Goal: Task Accomplishment & Management: Complete application form

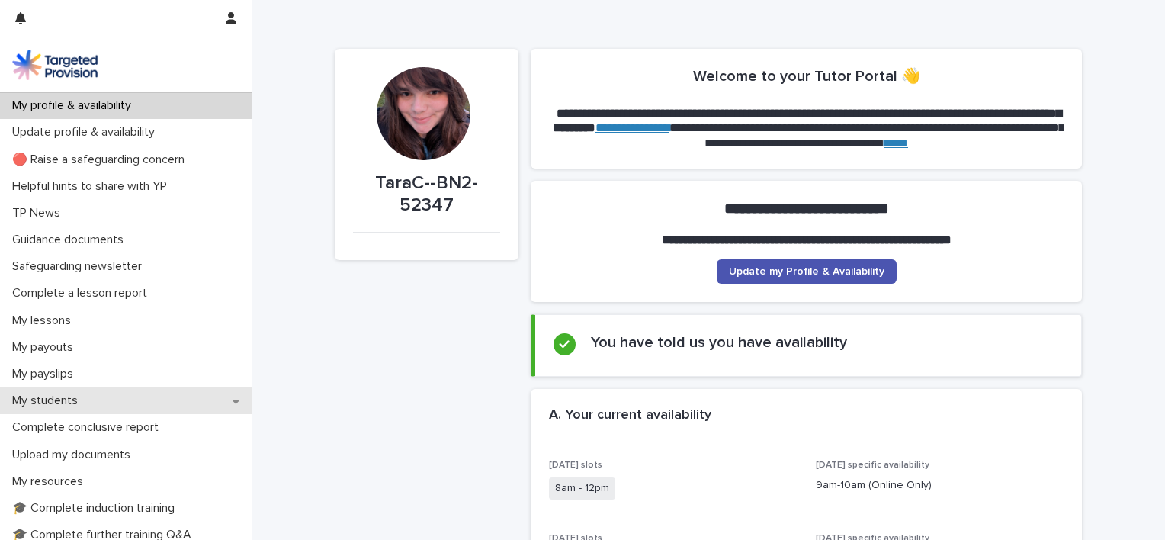
click at [75, 406] on p "My students" at bounding box center [48, 400] width 84 height 14
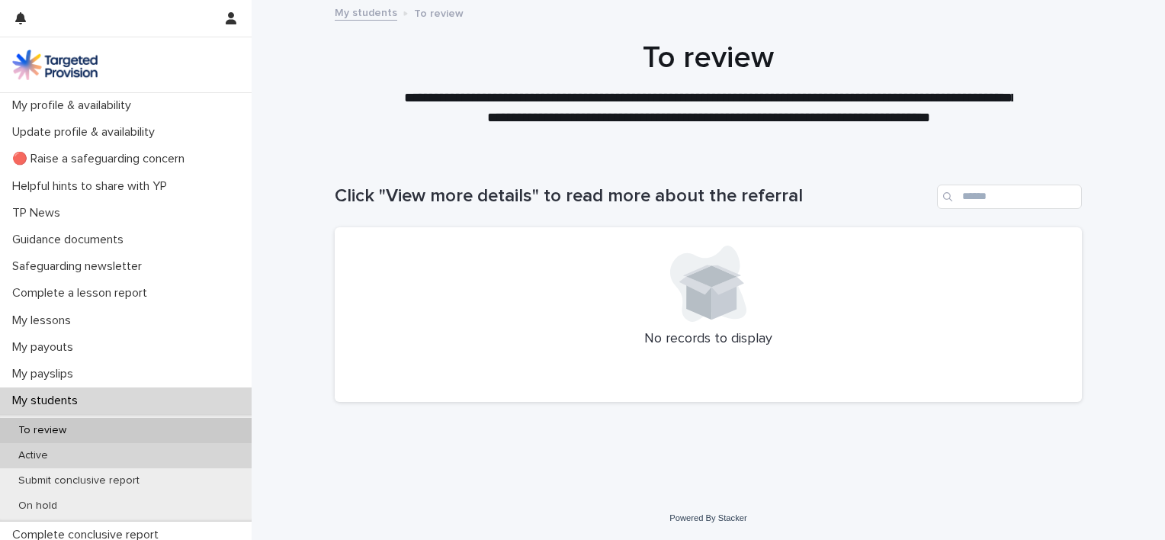
click at [61, 454] on div "Active" at bounding box center [126, 455] width 252 height 25
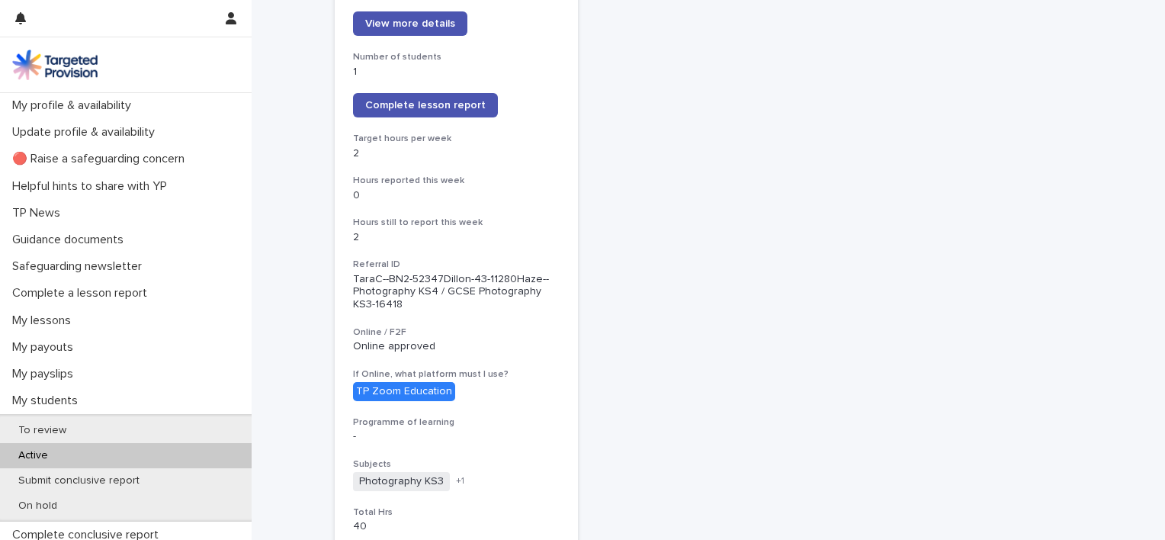
scroll to position [271, 0]
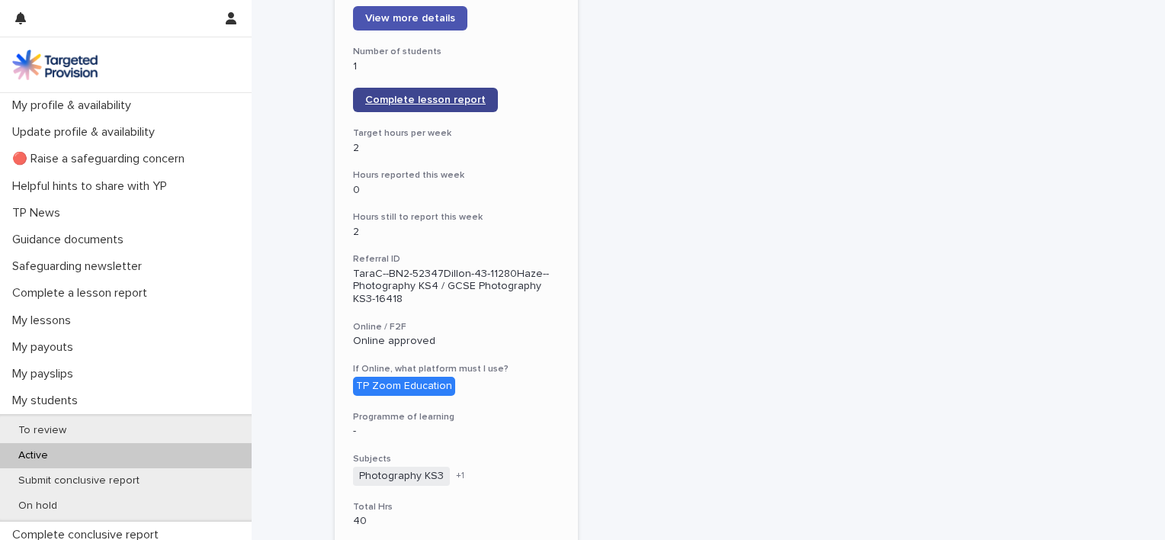
click at [438, 95] on span "Complete lesson report" at bounding box center [425, 100] width 120 height 11
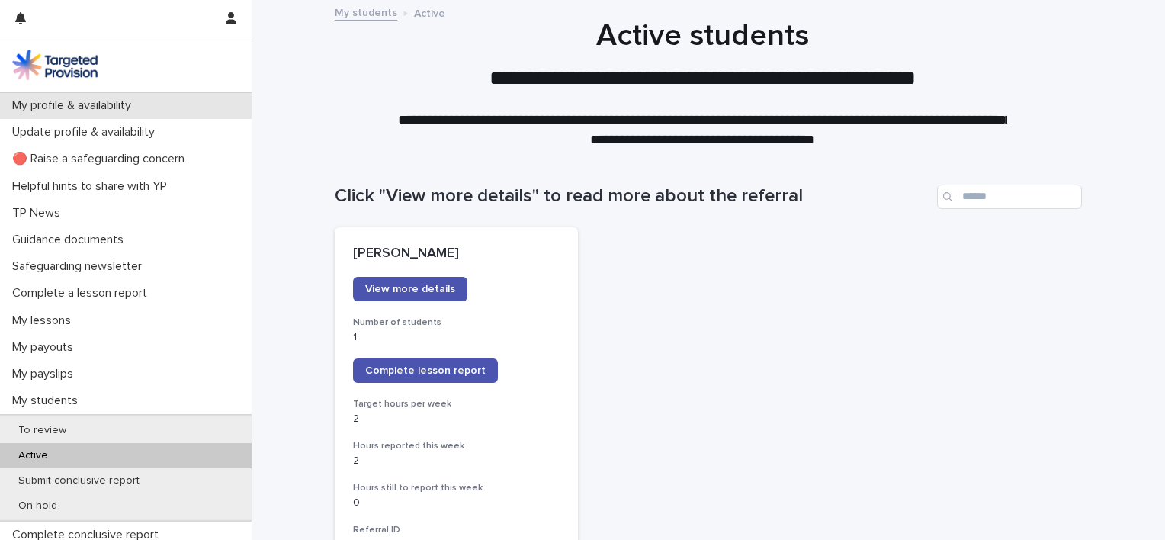
click at [163, 111] on div "My profile & availability" at bounding box center [126, 105] width 252 height 27
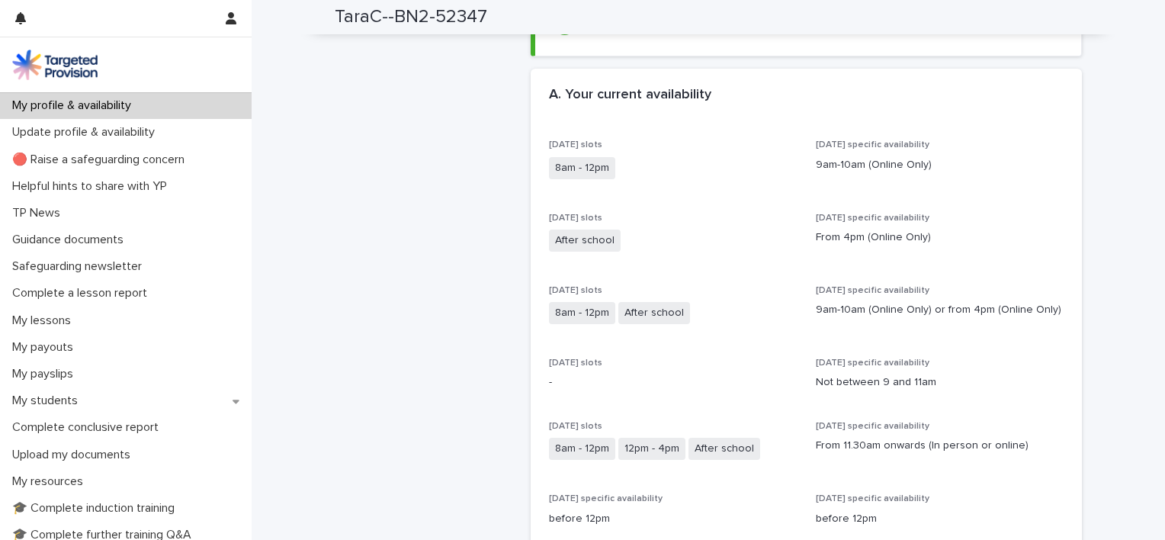
scroll to position [322, 0]
